Goal: Task Accomplishment & Management: Use online tool/utility

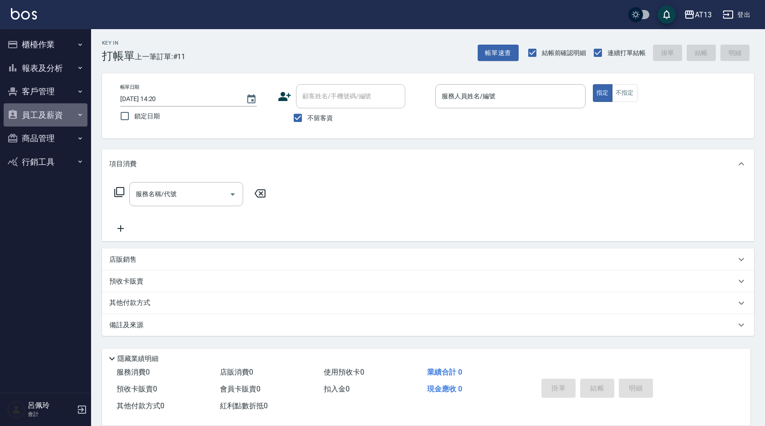
click at [55, 115] on button "員工及薪資" at bounding box center [46, 115] width 84 height 24
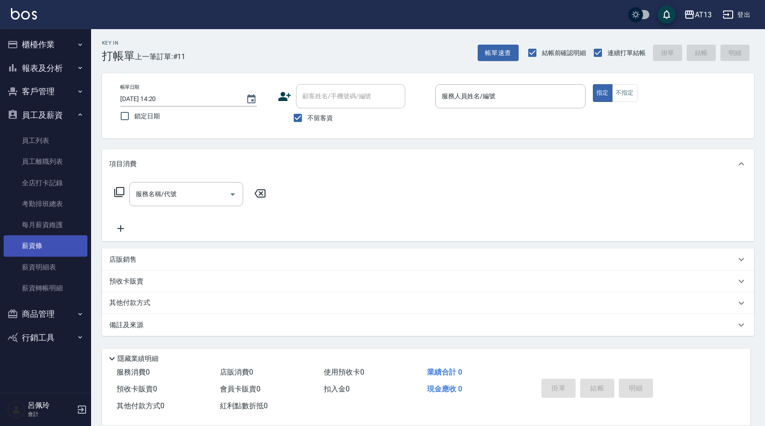
click at [58, 251] on link "薪資條" at bounding box center [46, 245] width 84 height 21
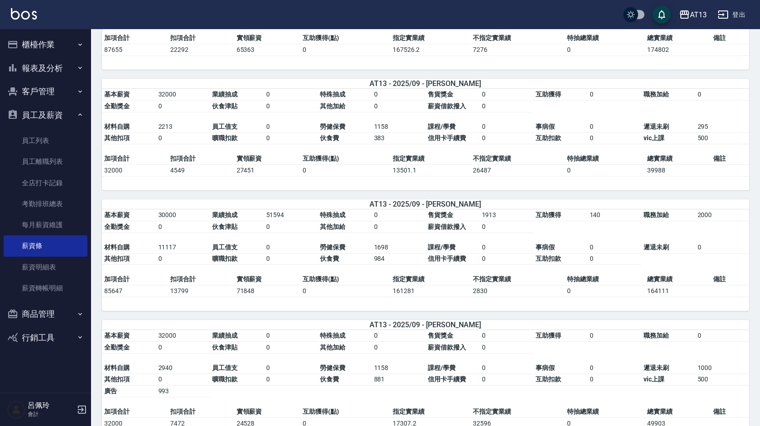
scroll to position [228, 0]
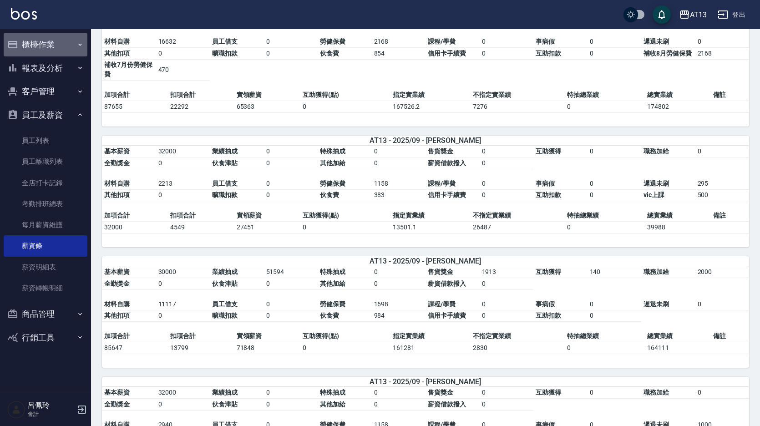
click at [54, 53] on button "櫃檯作業" at bounding box center [46, 45] width 84 height 24
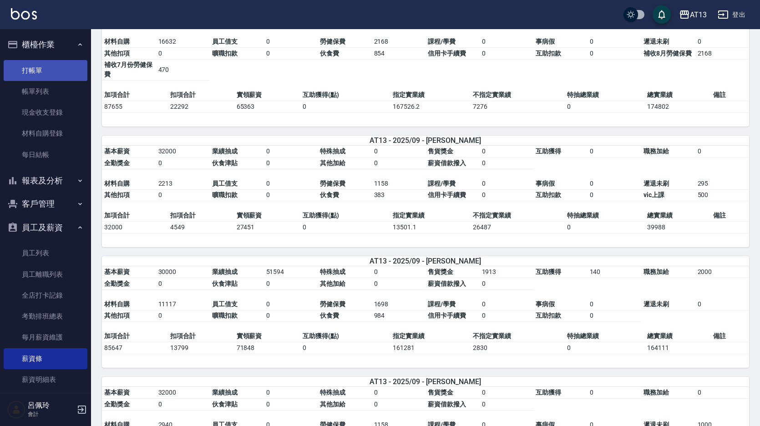
click at [42, 66] on link "打帳單" at bounding box center [46, 70] width 84 height 21
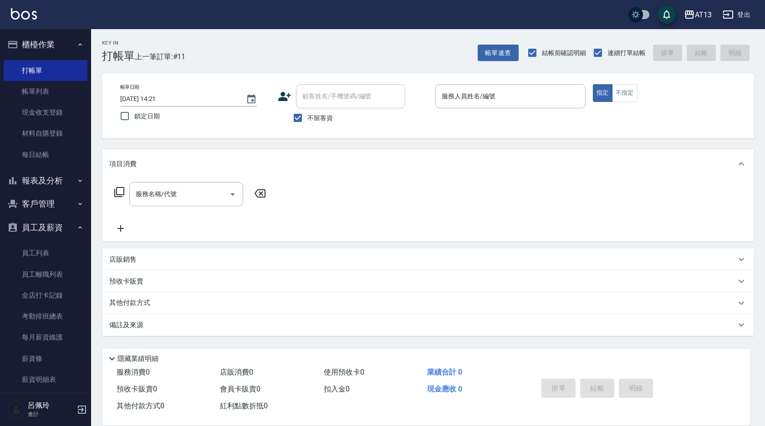
drag, startPoint x: 502, startPoint y: 122, endPoint x: 500, endPoint y: 139, distance: 16.5
click at [363, 139] on div "Key In 打帳單 上一筆訂單:#11 帳單速查 結帳前確認明細 連續打單結帳 掛單 結帳 明細 帳單日期 2025/10/08 14:21 鎖定日期 顧客…" at bounding box center [428, 226] width 674 height 394
